Goal: Task Accomplishment & Management: Manage account settings

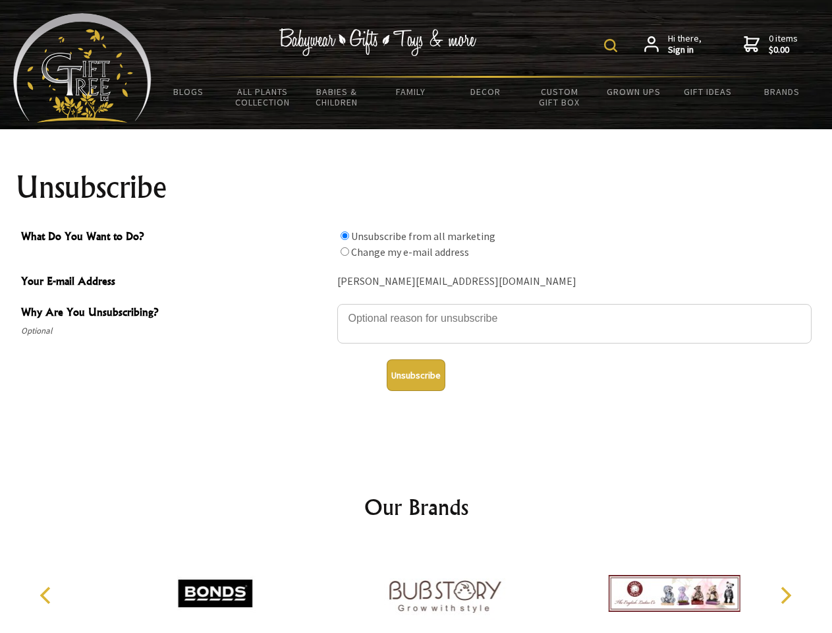
click at [613, 45] on img at bounding box center [610, 45] width 13 height 13
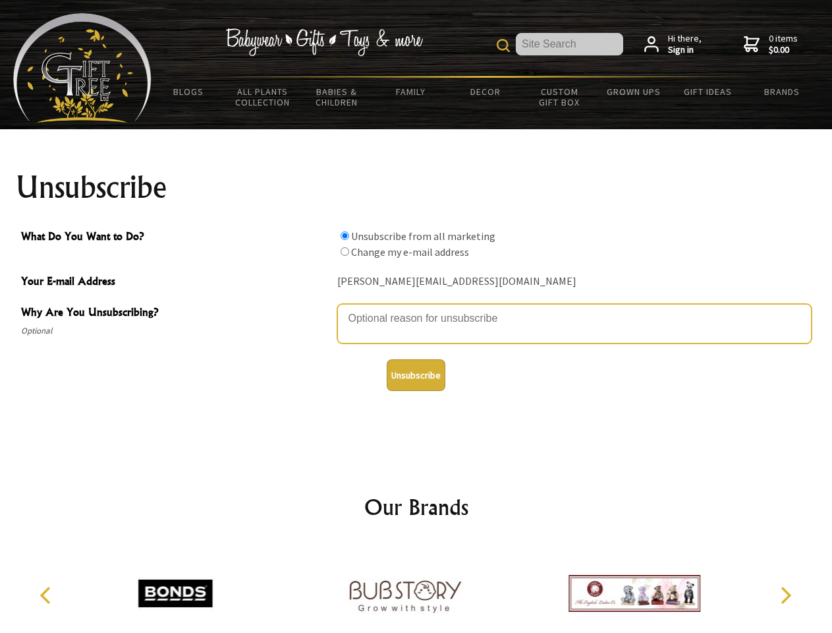
click at [416, 308] on textarea "Why Are You Unsubscribing?" at bounding box center [574, 324] width 474 height 40
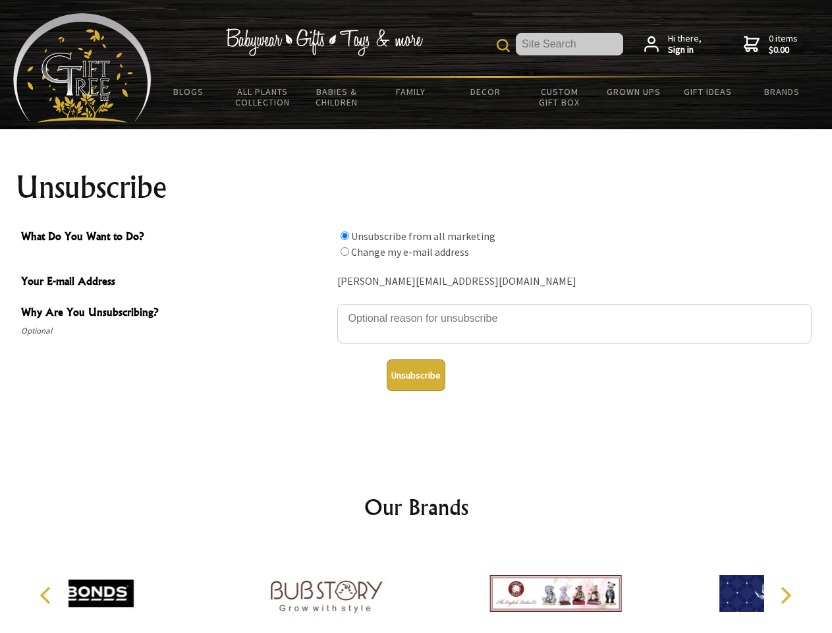
click at [345, 235] on input "What Do You Want to Do?" at bounding box center [345, 235] width 9 height 9
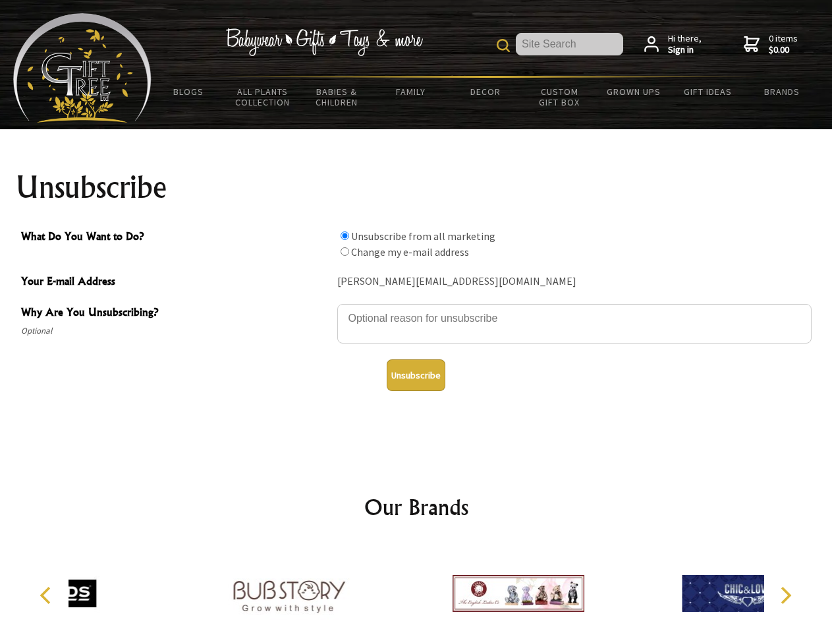
click at [345, 251] on input "What Do You Want to Do?" at bounding box center [345, 251] width 9 height 9
radio input "true"
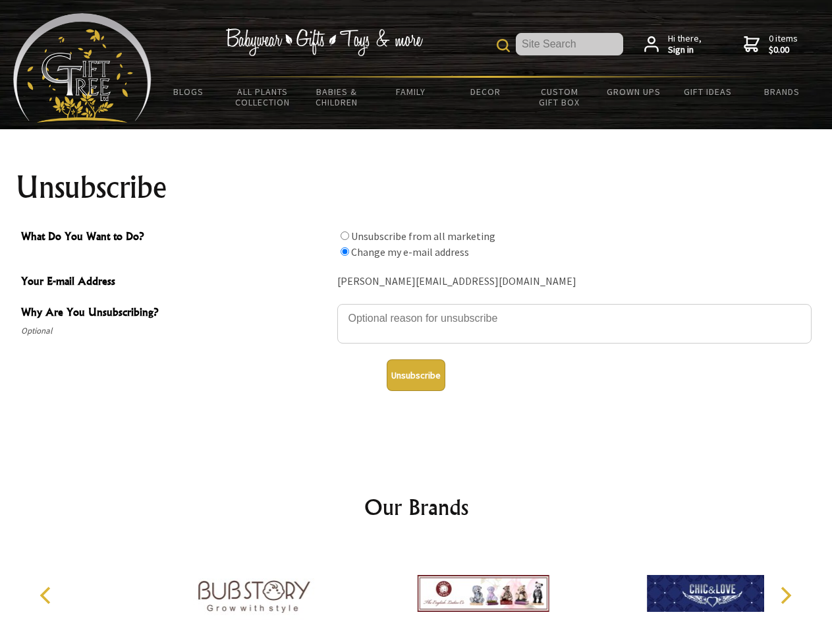
click at [416, 375] on button "Unsubscribe" at bounding box center [416, 375] width 59 height 32
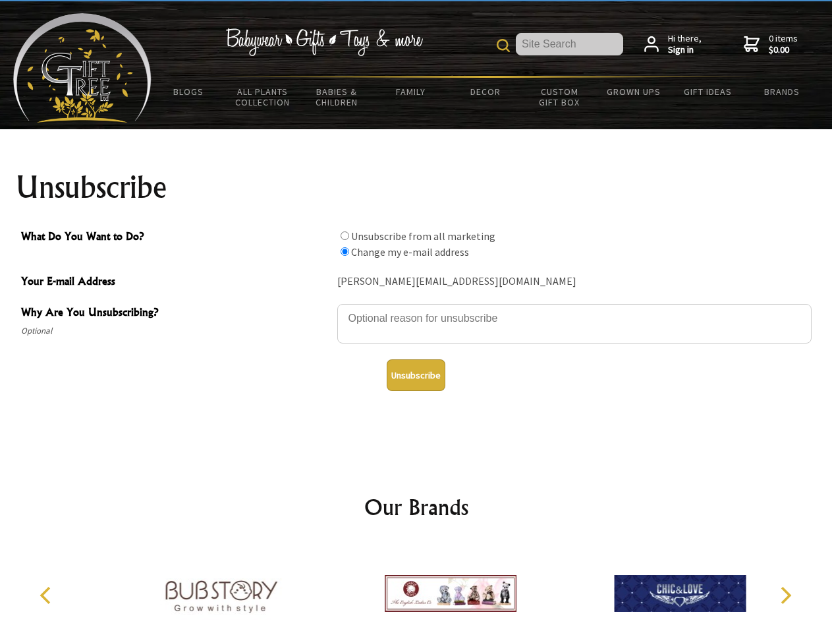
click at [47, 595] on icon "Previous" at bounding box center [46, 594] width 17 height 17
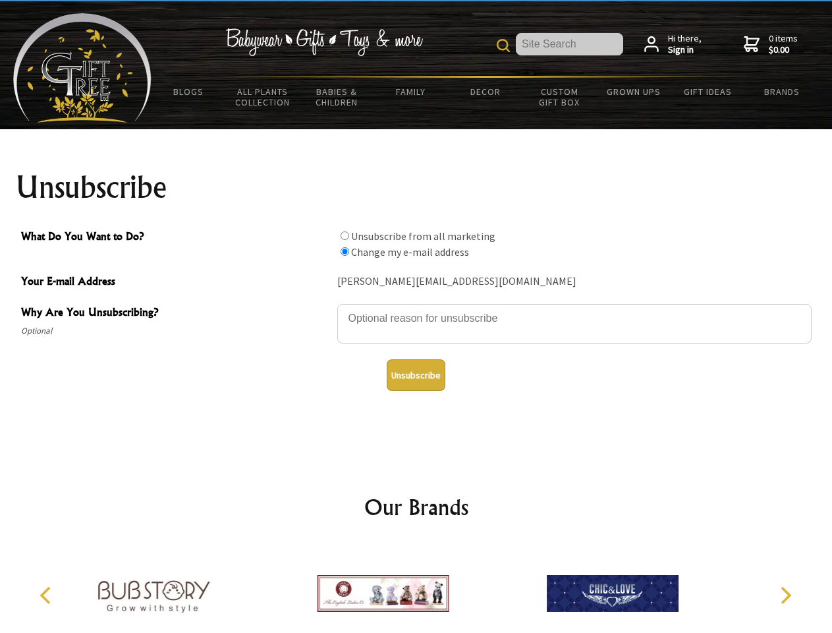
click at [785, 595] on icon "Next" at bounding box center [784, 594] width 17 height 17
